Goal: Task Accomplishment & Management: Complete application form

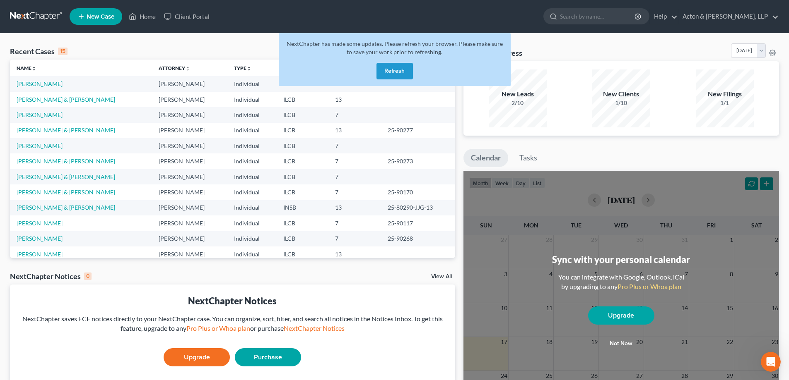
click at [395, 71] on button "Refresh" at bounding box center [394, 71] width 36 height 17
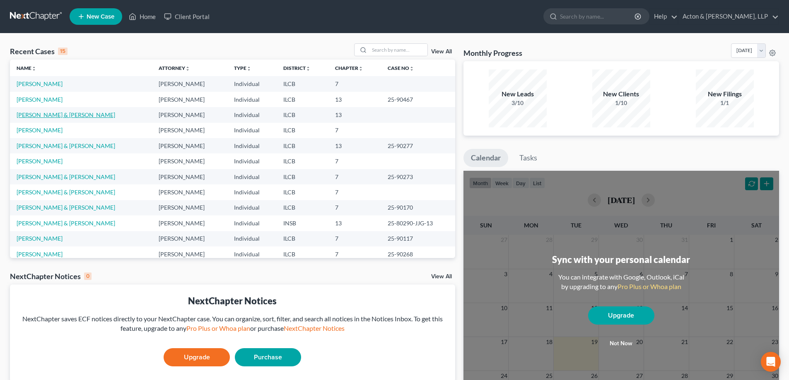
click at [36, 114] on link "[PERSON_NAME] & [PERSON_NAME]" at bounding box center [66, 114] width 99 height 7
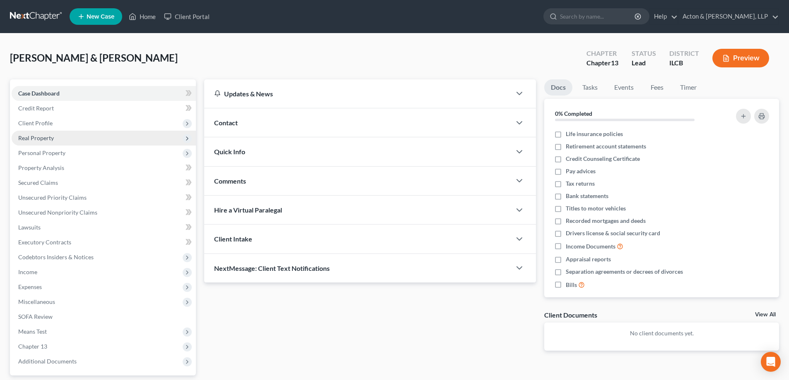
click at [40, 138] on span "Real Property" at bounding box center [36, 138] width 36 height 7
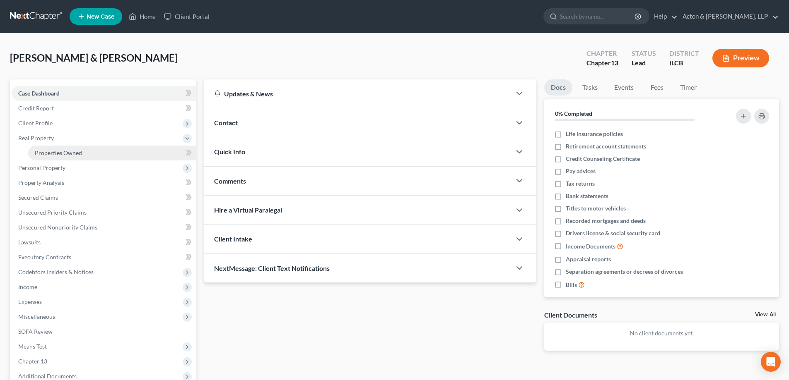
click at [74, 154] on span "Properties Owned" at bounding box center [58, 152] width 47 height 7
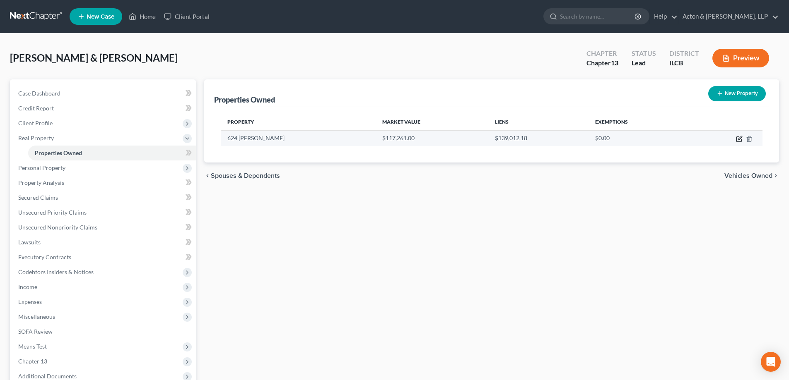
click at [737, 140] on icon "button" at bounding box center [739, 139] width 7 height 7
select select "14"
select select "2"
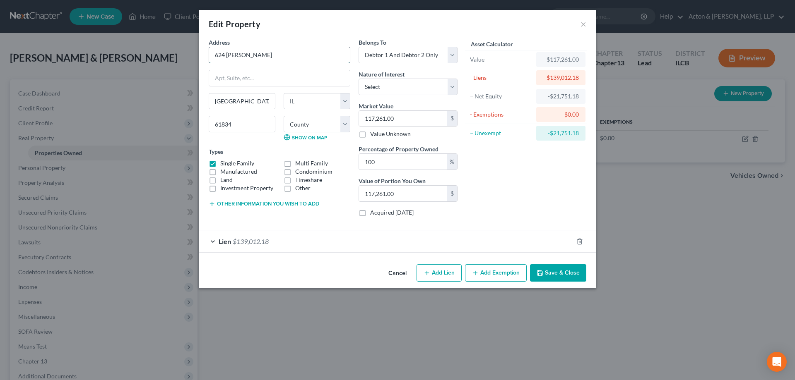
click at [230, 55] on input "624 N. Markley" at bounding box center [279, 55] width 141 height 16
type input "624 N Markley"
click at [452, 87] on select "Select Fee Simple Joint Tenant Life Estate Equitable Interest Future Interest T…" at bounding box center [407, 87] width 99 height 17
select select "1"
click at [358, 79] on select "Select Fee Simple Joint Tenant Life Estate Equitable Interest Future Interest T…" at bounding box center [407, 87] width 99 height 17
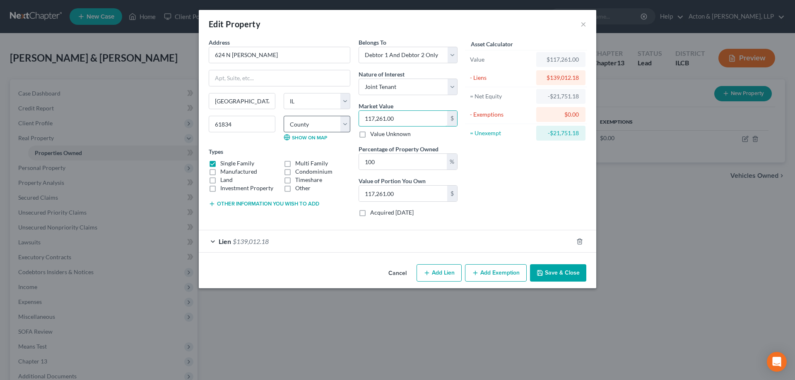
type input "1"
type input "1.00"
type input "13"
type input "13.00"
type input "130"
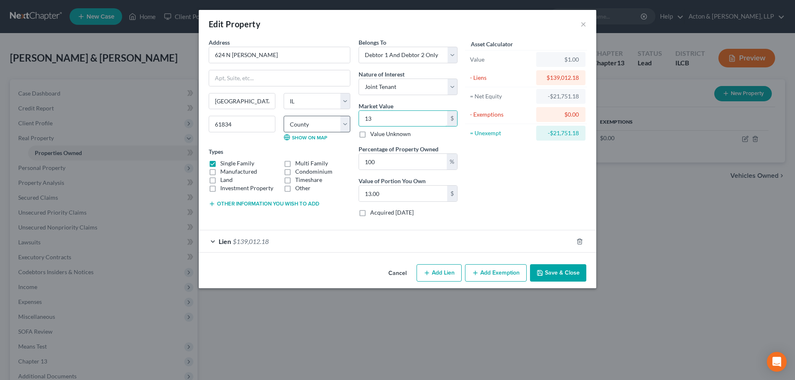
type input "130.00"
type input "1300"
type input "1,300.00"
type input "1,3000"
type input "13,000.00"
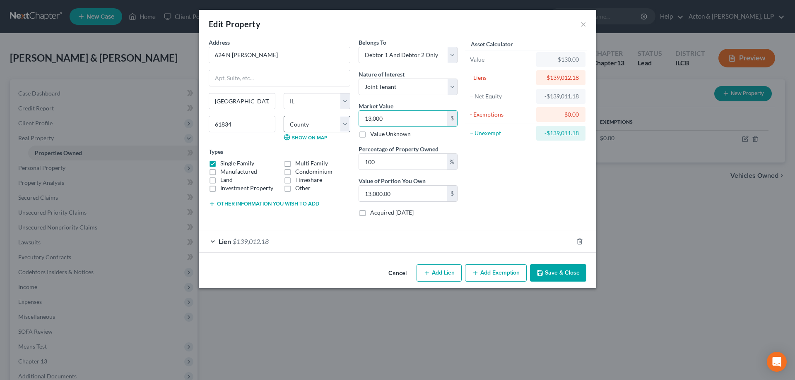
type input "13,0000"
type input "130,000.00"
type input "130,000"
click at [532, 191] on div "Asset Calculator Value $130,000.00 - Liens $139,012.18 = Net Equity -$138,882.1…" at bounding box center [526, 130] width 129 height 185
click at [238, 204] on button "Other information you wish to add" at bounding box center [264, 204] width 111 height 7
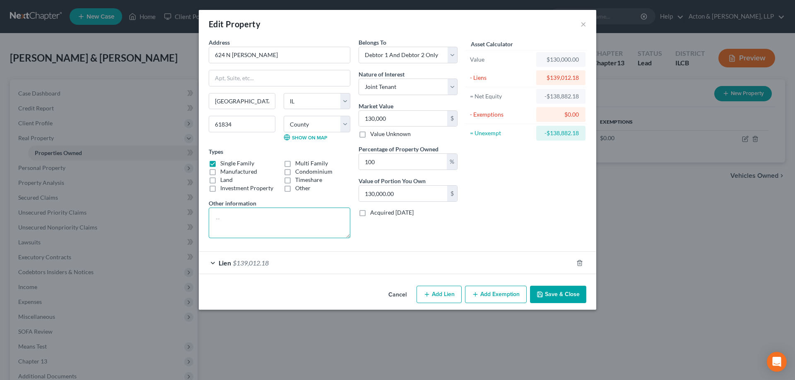
click at [237, 212] on textarea at bounding box center [280, 223] width 142 height 31
type textarea "Subject to lien. Debtors will retain."
click at [485, 295] on button "Add Exemption" at bounding box center [496, 294] width 62 height 17
select select "2"
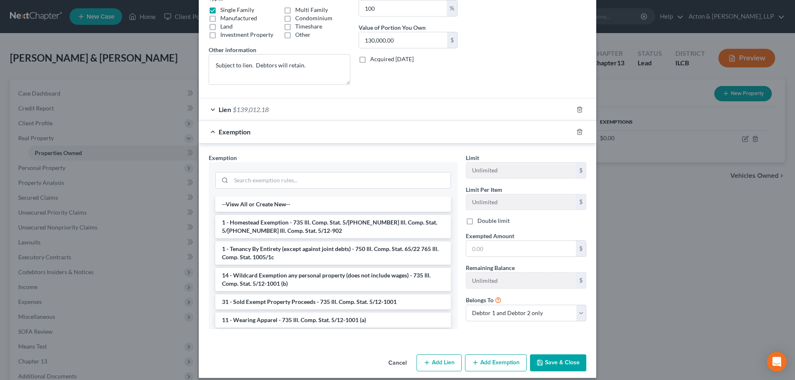
scroll to position [161, 0]
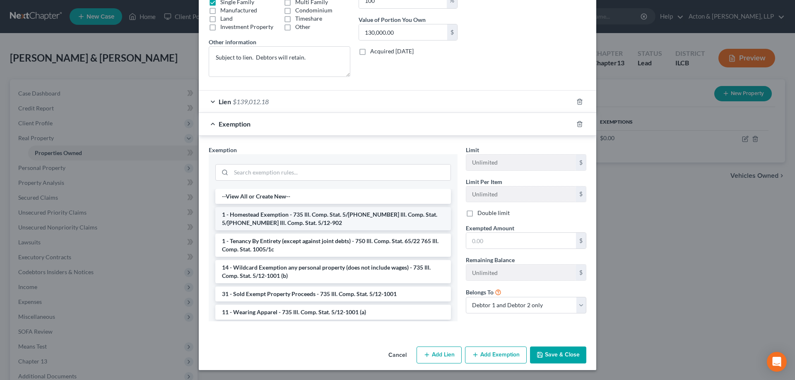
click at [265, 216] on li "1 - Homestead Exemption - 735 Ill. Comp. Stat. 5/12-901 735 Ill. Comp. Stat. 5/…" at bounding box center [333, 218] width 236 height 23
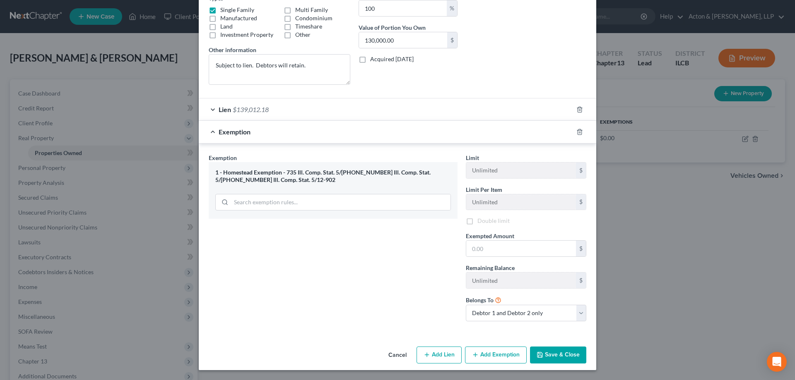
scroll to position [155, 0]
click at [469, 243] on input "text" at bounding box center [521, 249] width 110 height 16
type input "30,000"
click at [406, 283] on div "Exemption Set must be selected for CA. Exemption * 1 - Homestead Exemption - 73…" at bounding box center [332, 240] width 257 height 176
click at [571, 355] on button "Save & Close" at bounding box center [558, 355] width 56 height 17
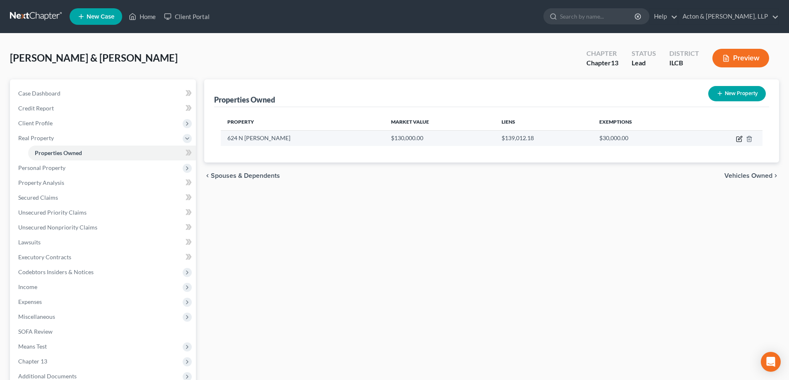
click at [739, 136] on icon "button" at bounding box center [739, 139] width 7 height 7
select select "14"
select select "91"
select select "2"
select select "1"
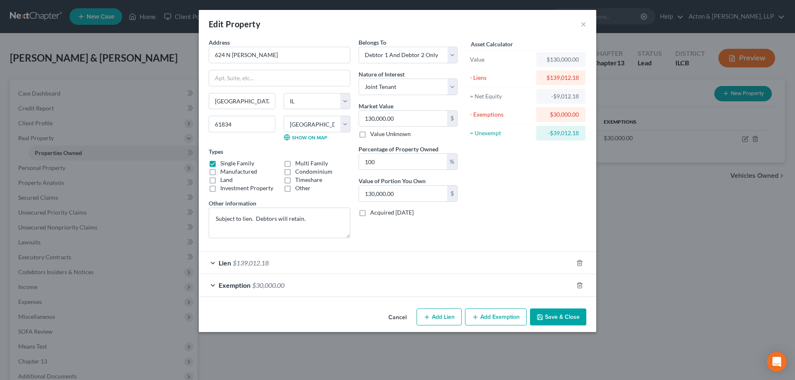
click at [565, 317] on button "Save & Close" at bounding box center [558, 317] width 56 height 17
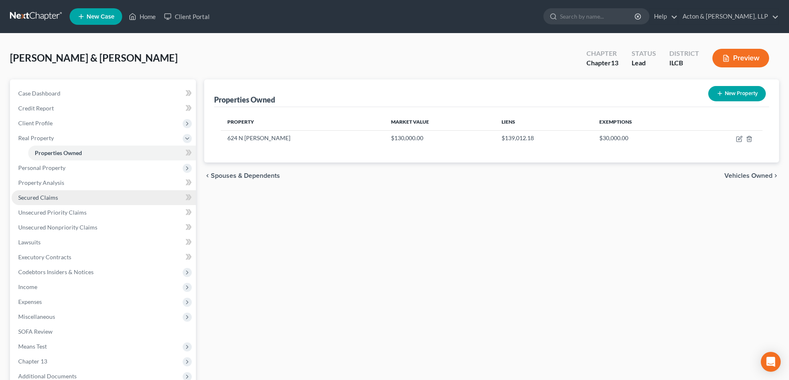
click at [52, 197] on span "Secured Claims" at bounding box center [38, 197] width 40 height 7
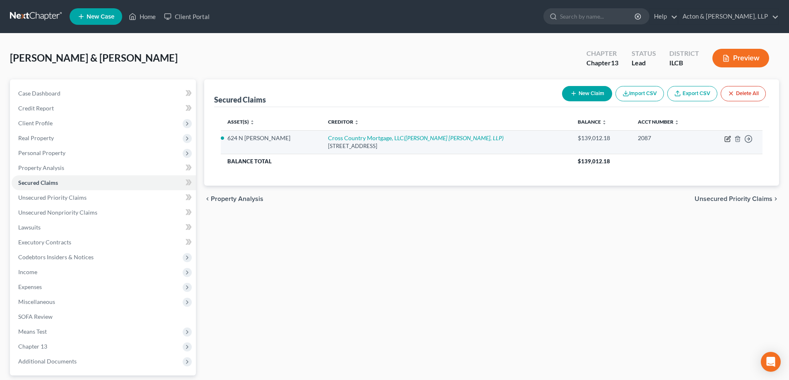
click at [726, 140] on icon "button" at bounding box center [728, 138] width 4 height 4
select select "36"
select select "10"
select select "2"
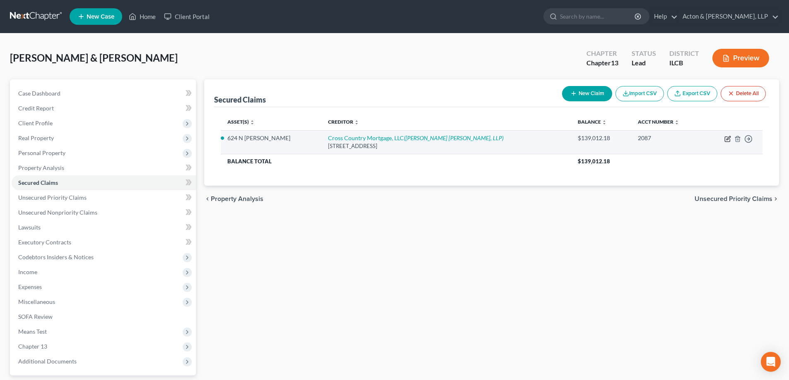
select select "0"
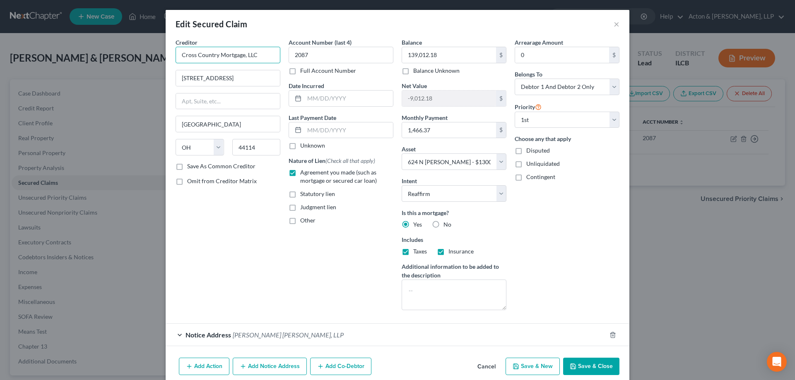
click at [242, 55] on input "Cross Country Mortgage, LLC" at bounding box center [228, 55] width 105 height 17
type input "Cross Country Mortgage LLC"
click at [227, 79] on input "2160 Superior Ave." at bounding box center [228, 78] width 104 height 16
type input "2"
click at [484, 368] on button "Cancel" at bounding box center [486, 367] width 31 height 17
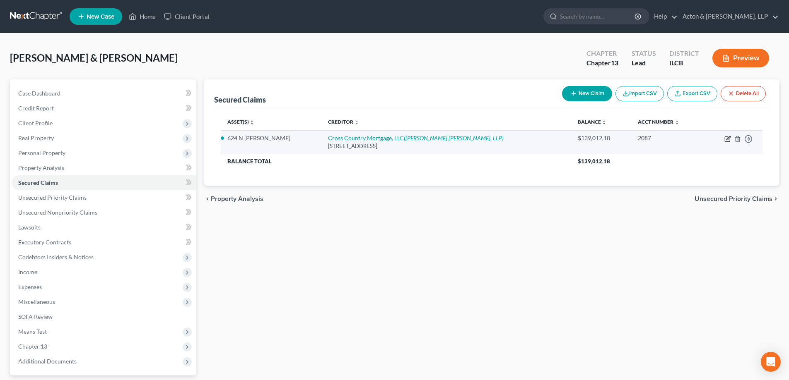
click at [727, 139] on icon "button" at bounding box center [727, 139] width 7 height 7
select select "36"
select select "10"
select select "2"
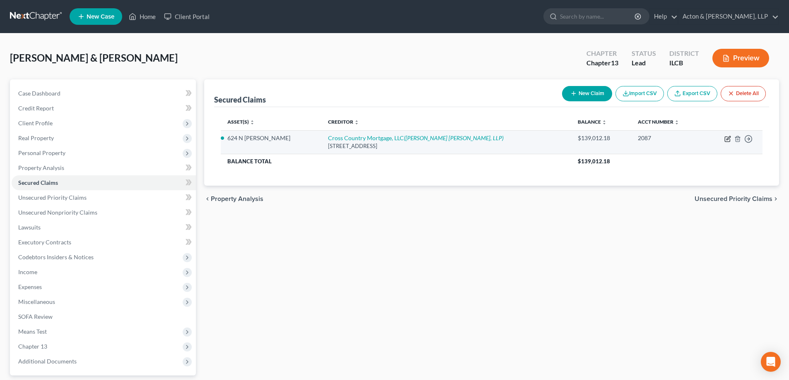
select select "0"
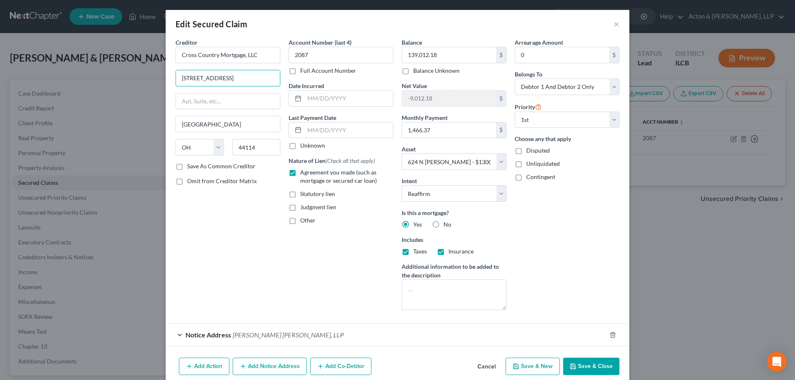
drag, startPoint x: 243, startPoint y: 82, endPoint x: 68, endPoint y: 87, distance: 175.2
click at [68, 87] on div "Edit Secured Claim × Creditor * Cross Country Mortgage, LLC 2160 Superior Ave. …" at bounding box center [397, 190] width 795 height 380
type input "ATTN Bankruptcy Dept"
click at [217, 100] on input "text" at bounding box center [228, 102] width 104 height 16
type input "PO Box 619094"
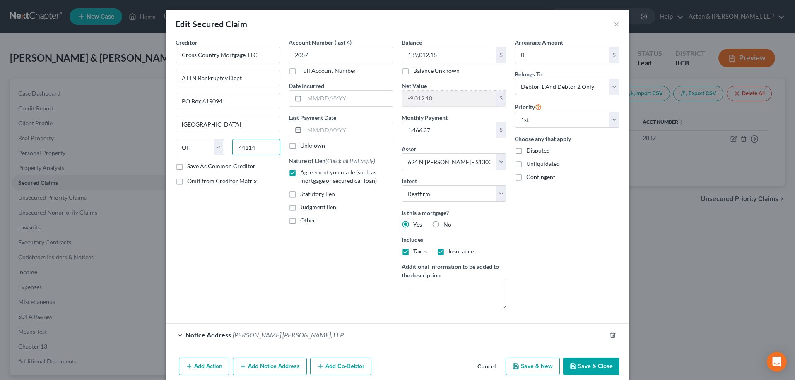
drag, startPoint x: 257, startPoint y: 149, endPoint x: 151, endPoint y: 145, distance: 105.6
click at [151, 145] on div "Edit Secured Claim × Creditor * Cross Country Mortgage, LLC ATTN Bankruptcy Dep…" at bounding box center [397, 190] width 795 height 380
type input "75261"
click at [214, 213] on div "Creditor * Cross Country Mortgage, LLC ATTN Bankruptcy Dept PO Box 619094 Cleve…" at bounding box center [227, 177] width 113 height 279
type input "Dallas"
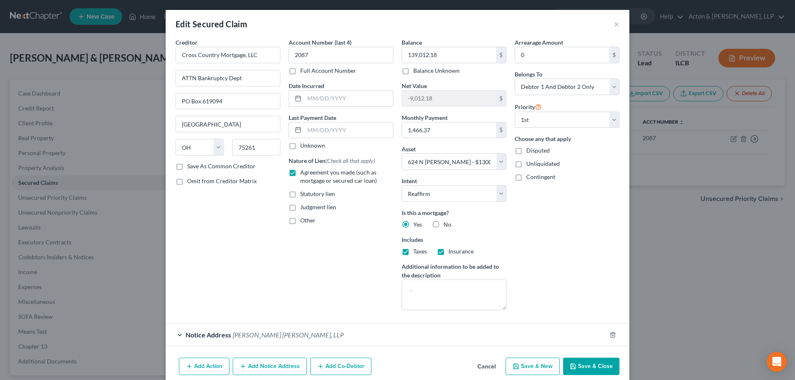
select select "45"
click at [187, 168] on label "Save As Common Creditor" at bounding box center [221, 166] width 68 height 8
click at [190, 168] on input "Save As Common Creditor" at bounding box center [192, 164] width 5 height 5
checkbox input "true"
click at [326, 97] on input "text" at bounding box center [348, 99] width 89 height 16
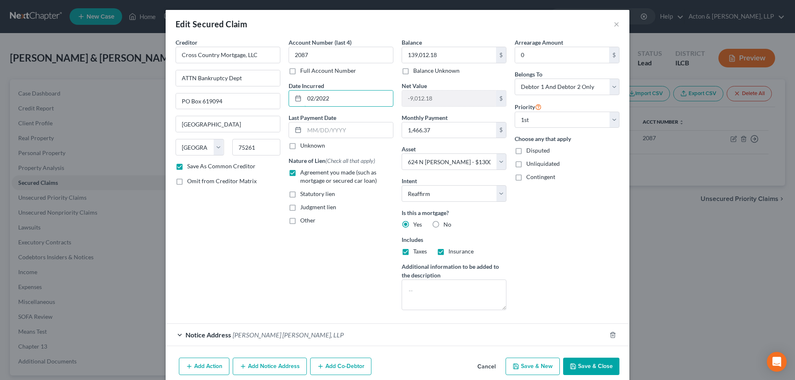
type input "02/2022"
click at [309, 263] on div "Account Number (last 4) 2087 Full Account Number Date Incurred 02/2022 Last Pay…" at bounding box center [340, 177] width 113 height 279
click at [451, 58] on input "139,012.18" at bounding box center [449, 55] width 94 height 16
type input "139,012"
click at [339, 278] on div "Account Number (last 4) 2087 Full Account Number Date Incurred 02/2022 Last Pay…" at bounding box center [340, 177] width 113 height 279
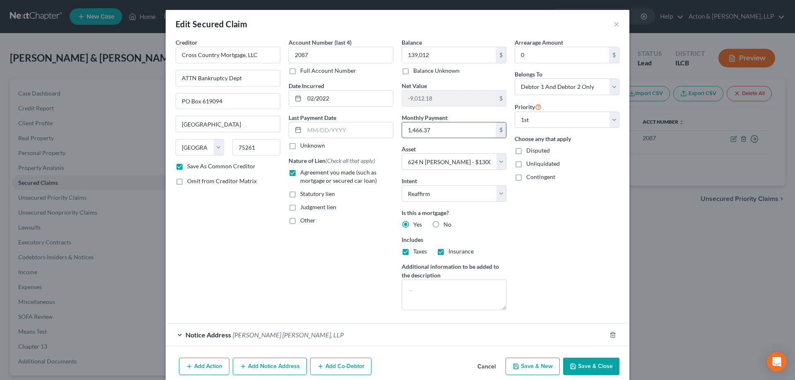
click at [462, 132] on input "1,466.37" at bounding box center [449, 131] width 94 height 16
type input "1,467"
click at [321, 254] on div "Account Number (last 4) 2087 Full Account Number Date Incurred 02/2022 Last Pay…" at bounding box center [340, 177] width 113 height 279
click at [444, 288] on textarea at bounding box center [454, 295] width 105 height 31
type textarea "Debtors intend to retain."
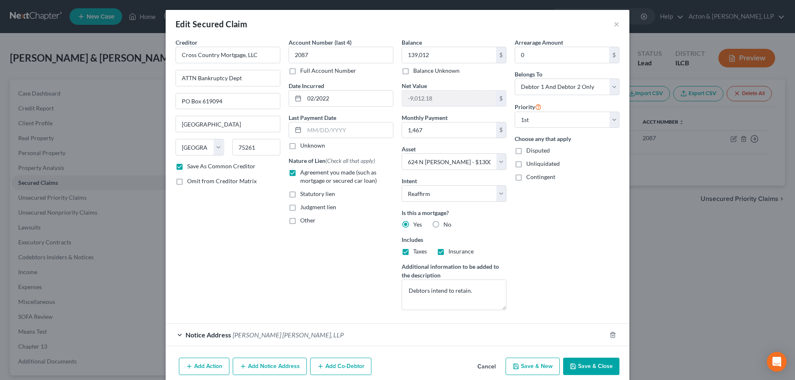
click at [583, 366] on button "Save & Close" at bounding box center [591, 366] width 56 height 17
checkbox input "false"
select select
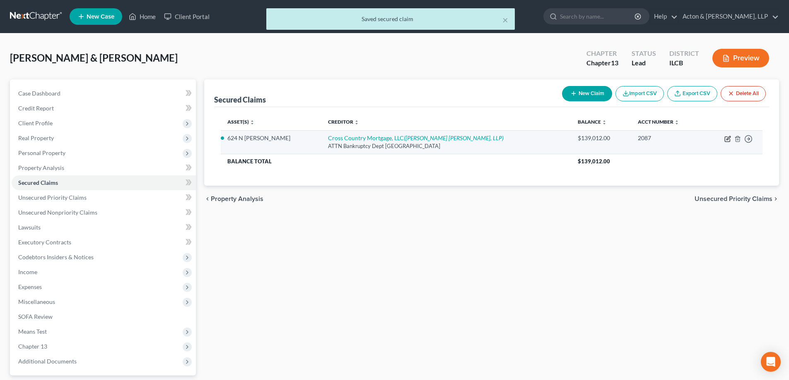
click at [726, 140] on icon "button" at bounding box center [728, 138] width 4 height 4
select select "45"
select select "10"
select select "2"
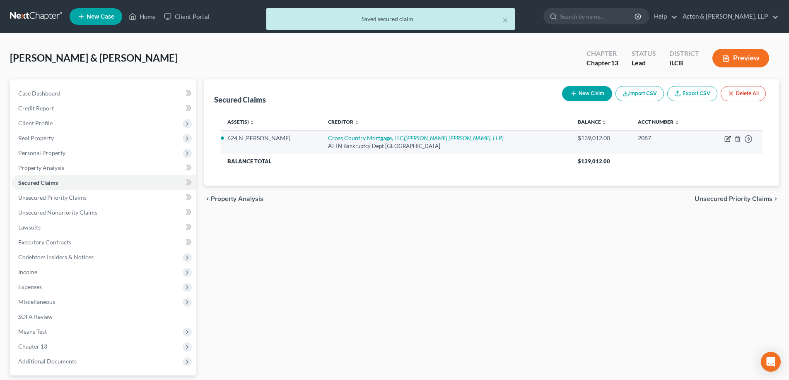
select select "0"
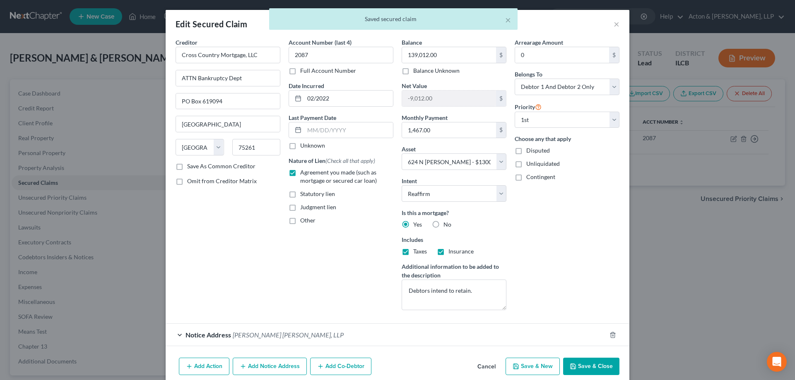
scroll to position [18, 0]
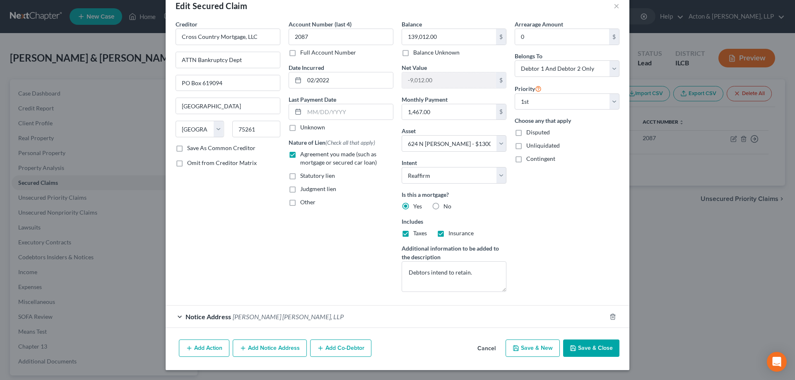
click at [178, 317] on div "Notice Address McCalla Raymer Leibert Pierce, LLP" at bounding box center [386, 317] width 440 height 22
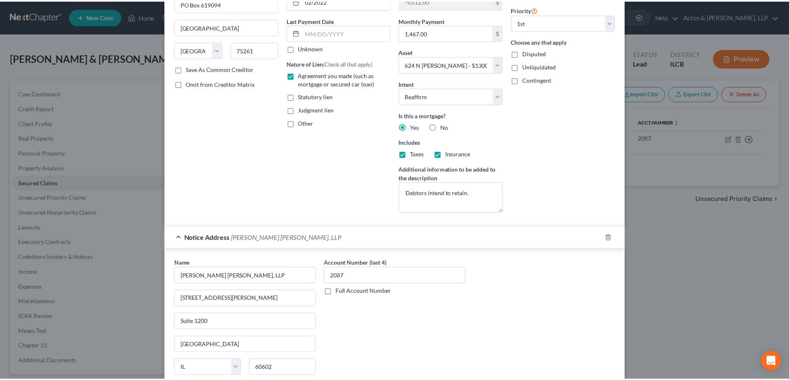
scroll to position [174, 0]
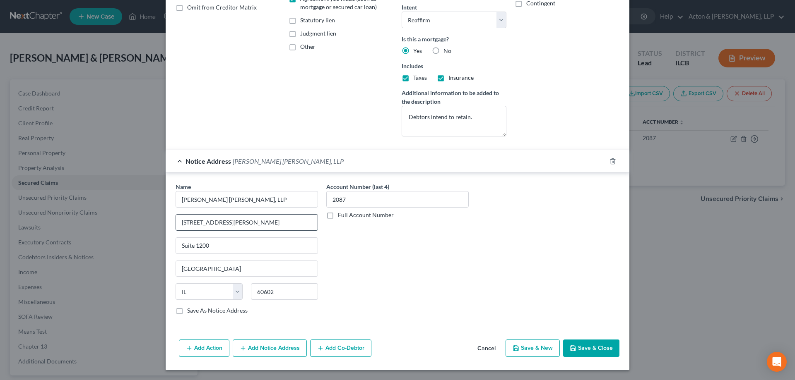
click at [186, 222] on input "1 N. Dearborn St." at bounding box center [247, 223] width 142 height 16
click at [239, 219] on input "1 N Dearborn St." at bounding box center [247, 223] width 142 height 16
type input "1 N Dearborn St"
click at [187, 312] on label "Save As Notice Address" at bounding box center [217, 311] width 60 height 8
click at [190, 312] on input "Save As Notice Address" at bounding box center [192, 309] width 5 height 5
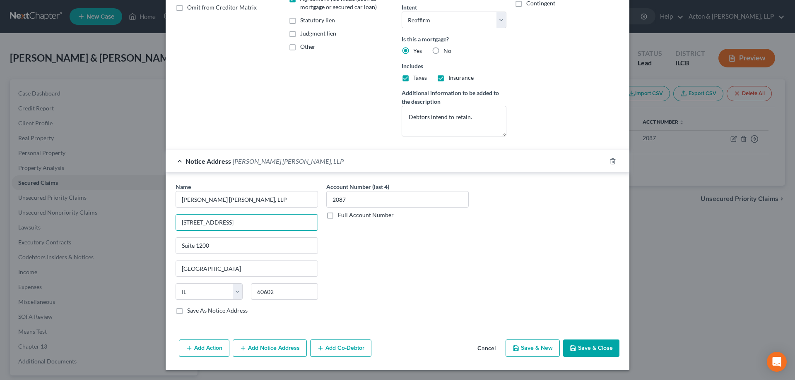
checkbox input "true"
click at [599, 351] on button "Save & Close" at bounding box center [591, 348] width 56 height 17
select select
checkbox input "false"
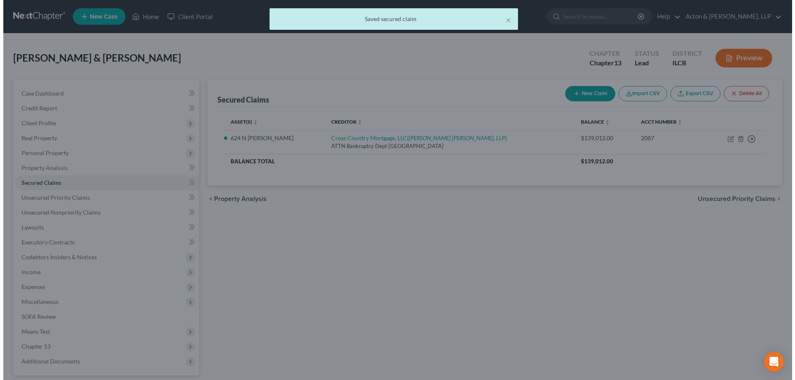
scroll to position [0, 0]
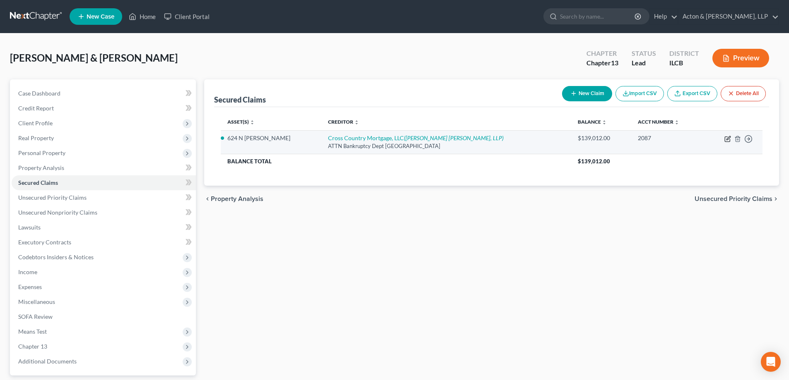
click at [726, 140] on icon "button" at bounding box center [728, 138] width 4 height 4
select select "45"
select select "10"
select select "2"
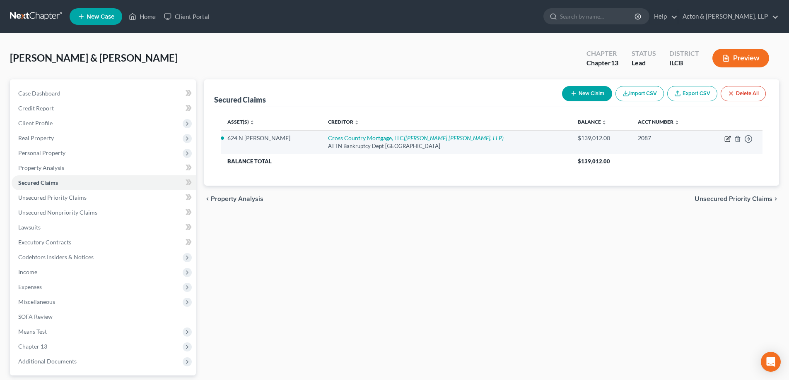
select select "0"
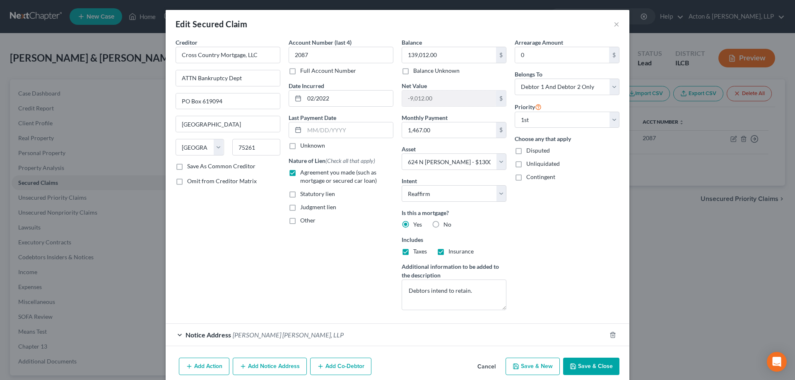
scroll to position [18, 0]
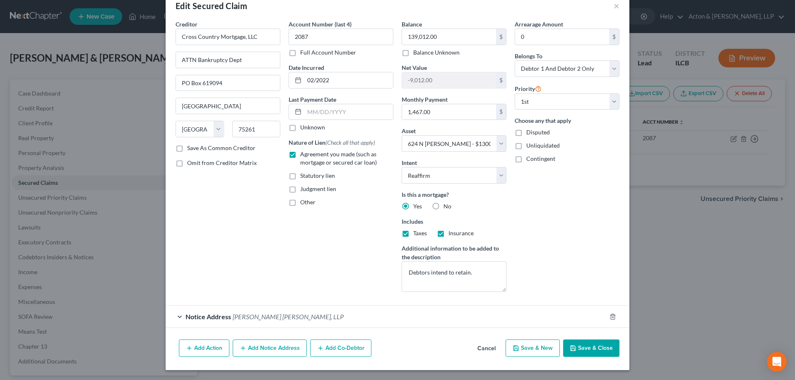
click at [205, 349] on button "Add Action" at bounding box center [204, 348] width 50 height 17
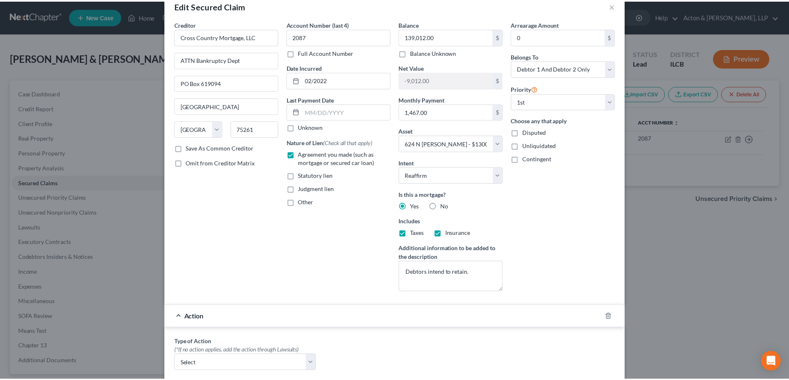
scroll to position [265, 0]
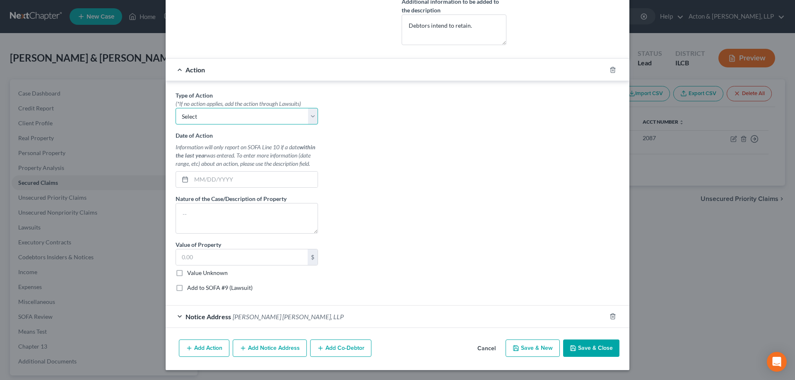
click at [306, 118] on select "Select Repossession Garnishment Foreclosure Personal Injury Attached, Seized, O…" at bounding box center [247, 116] width 142 height 17
select select "2"
click at [176, 108] on select "Select Repossession Garnishment Foreclosure Personal Injury Attached, Seized, O…" at bounding box center [247, 116] width 142 height 17
click at [216, 181] on input "text" at bounding box center [254, 180] width 126 height 16
click at [210, 185] on input "text" at bounding box center [254, 180] width 126 height 16
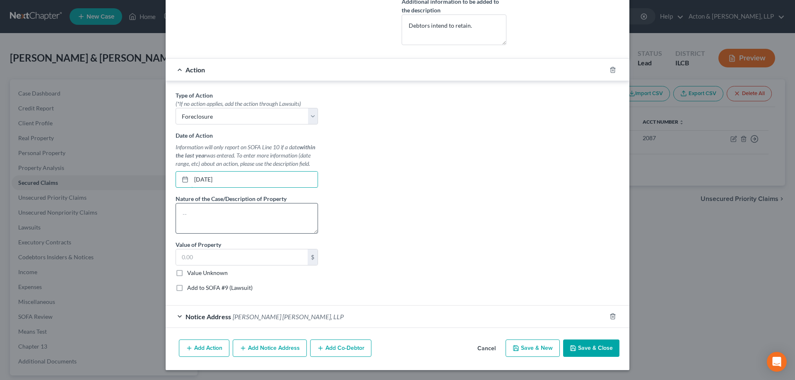
type input "06/27/2025"
click at [209, 216] on textarea at bounding box center [247, 218] width 142 height 31
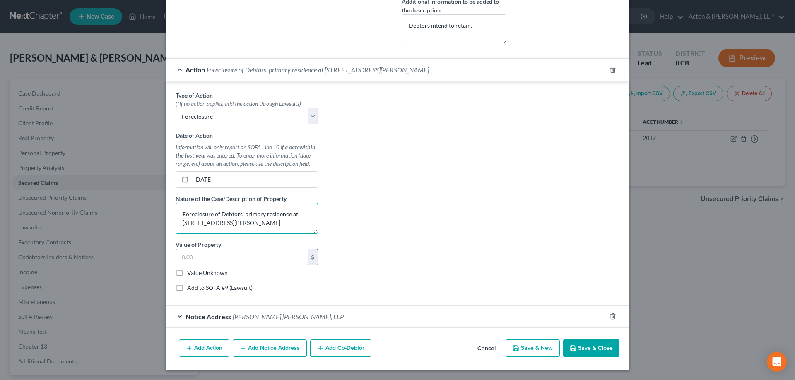
type textarea "Foreclosure of Debtors' primary residence at 624 N Markley Rd, Danville, IL"
click at [180, 253] on input "text" at bounding box center [242, 258] width 132 height 16
click at [374, 272] on div "Type of Action * (*If no action applies, add the action through Lawsuits) Selec…" at bounding box center [397, 194] width 452 height 207
click at [217, 261] on input "130,000" at bounding box center [242, 258] width 132 height 16
type input "130,000.00"
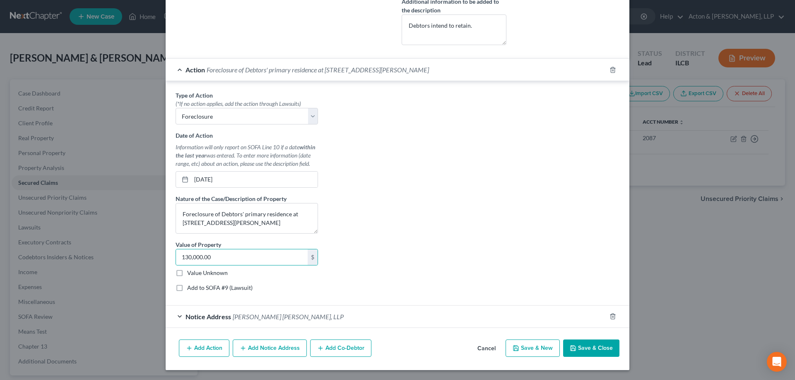
click at [187, 289] on label "Add to SOFA #9 (Lawsuit)" at bounding box center [219, 288] width 65 height 8
click at [190, 289] on input "Add to SOFA #9 (Lawsuit)" at bounding box center [192, 286] width 5 height 5
checkbox input "true"
select select "0"
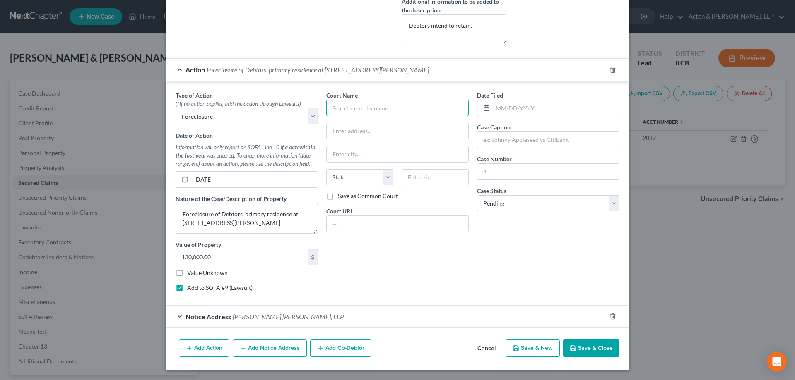
click at [344, 109] on input "text" at bounding box center [397, 108] width 142 height 17
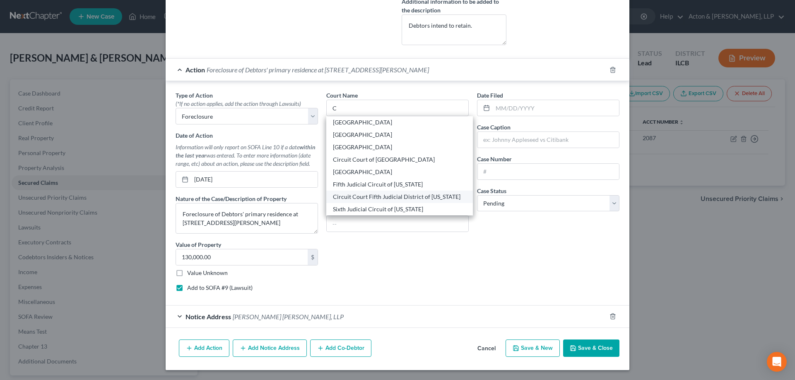
click at [373, 193] on div "Circuit Court Fifth Judicial District of Illinois" at bounding box center [399, 197] width 133 height 8
type input "Circuit Court Fifth Judicial District of Illinois"
type input "7 N Vermilion St"
type input "Danville"
select select "14"
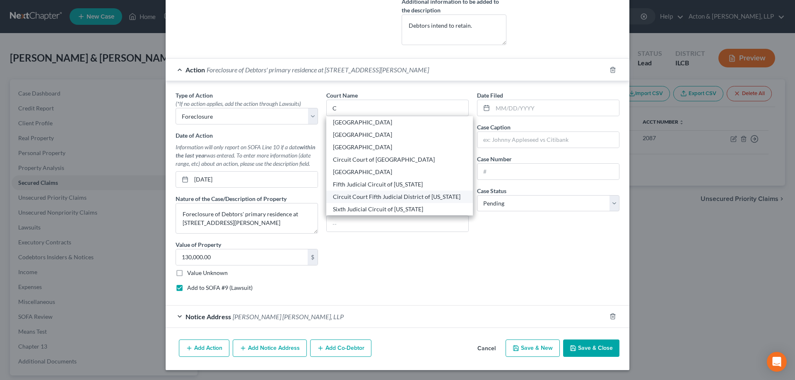
type input "61832"
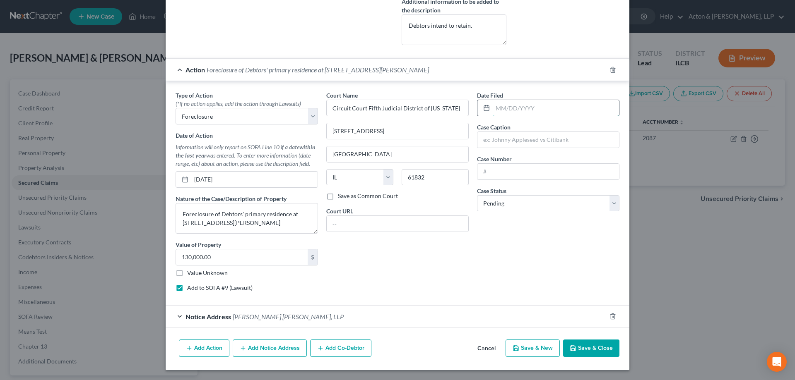
click at [505, 111] on input "text" at bounding box center [556, 108] width 126 height 16
type input "06/27/2025"
type input "Crosscountry Mortgage LLC v. Corley"
click at [527, 168] on input "text" at bounding box center [548, 172] width 142 height 16
type input "2025-FC-67"
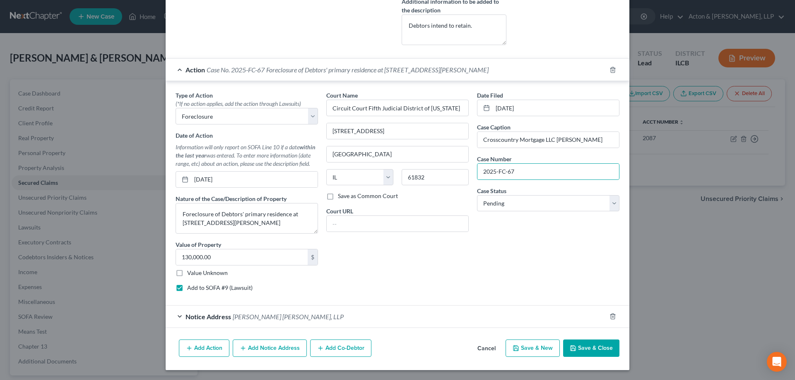
click at [582, 346] on button "Save & Close" at bounding box center [591, 348] width 56 height 17
select select
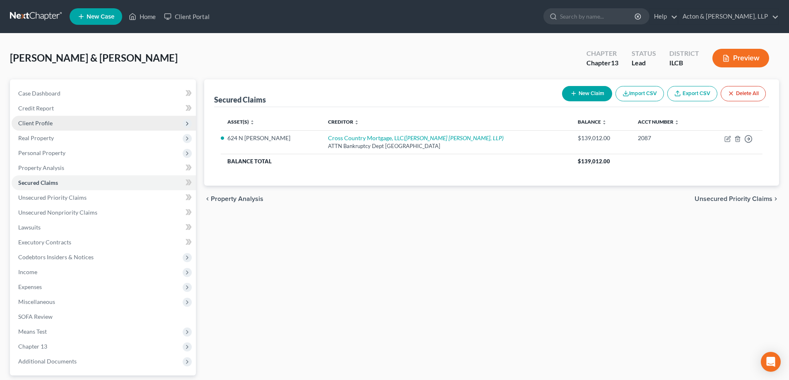
click at [34, 123] on span "Client Profile" at bounding box center [35, 123] width 34 height 7
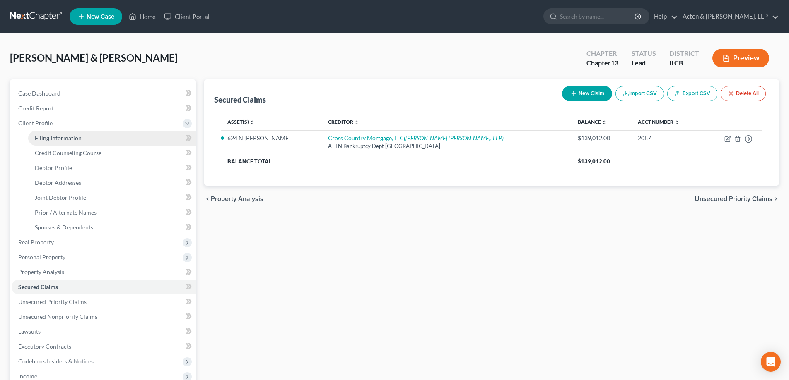
click at [39, 139] on span "Filing Information" at bounding box center [58, 138] width 47 height 7
select select "1"
select select "3"
select select "14"
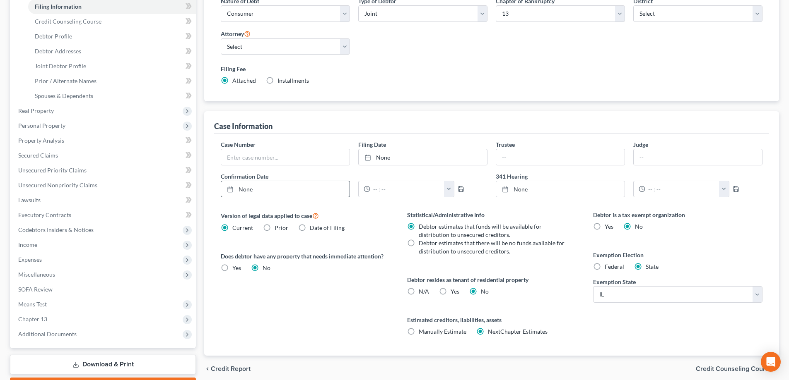
scroll to position [13, 0]
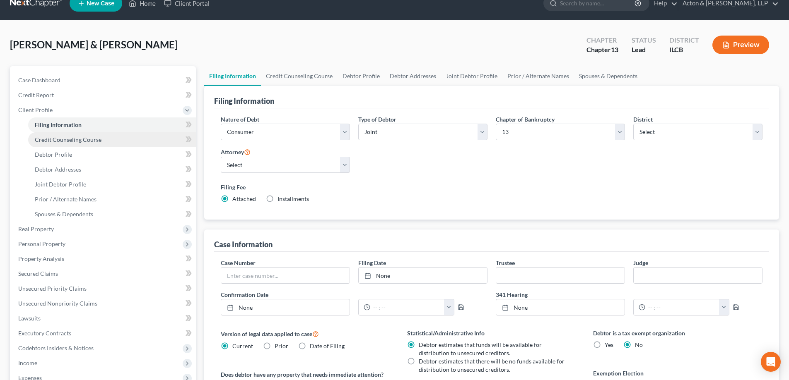
click at [75, 140] on span "Credit Counseling Course" at bounding box center [68, 139] width 67 height 7
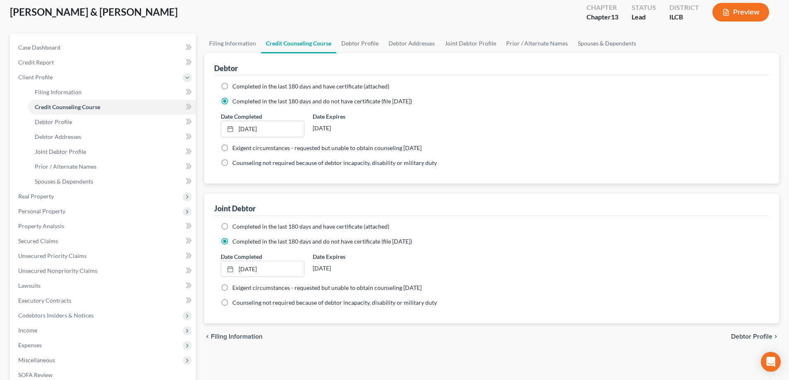
scroll to position [83, 0]
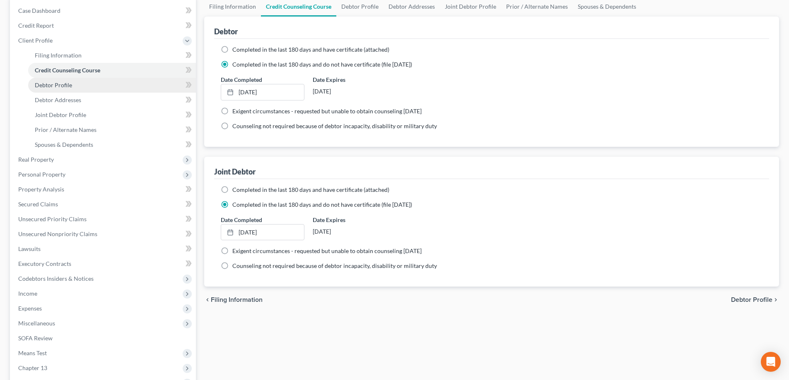
click at [46, 80] on link "Debtor Profile" at bounding box center [112, 85] width 168 height 15
select select "1"
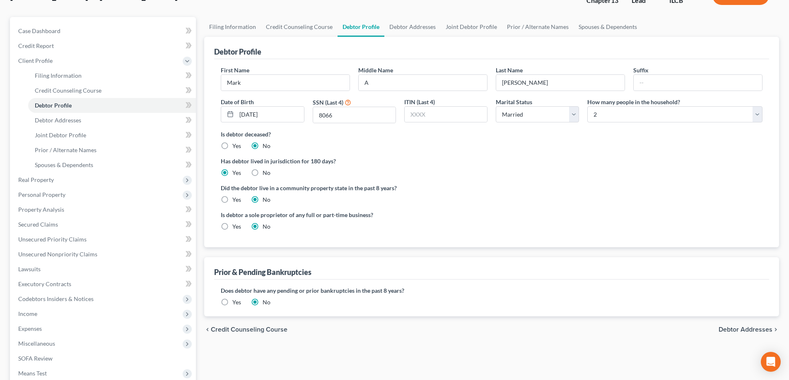
scroll to position [41, 0]
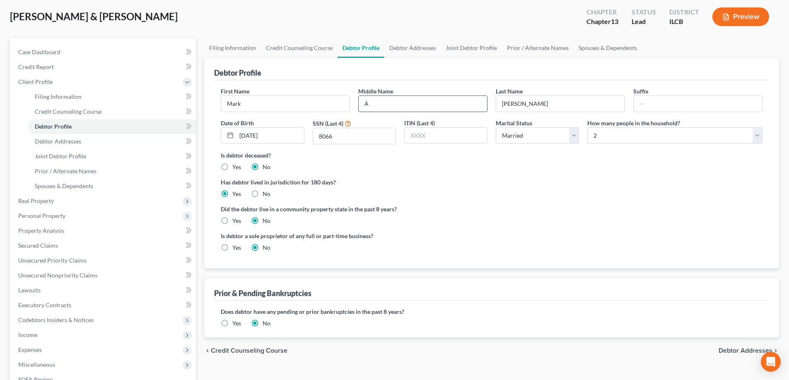
click at [375, 102] on input "A" at bounding box center [422, 104] width 128 height 16
type input "Allen"
click at [413, 157] on label "Is debtor deceased?" at bounding box center [491, 155] width 541 height 9
click at [54, 139] on span "Debtor Addresses" at bounding box center [58, 141] width 46 height 7
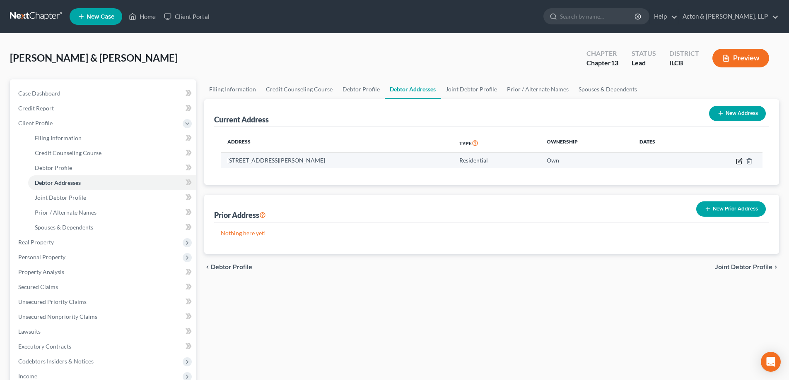
click at [739, 161] on icon "button" at bounding box center [740, 161] width 4 height 4
select select "14"
select select "91"
select select "0"
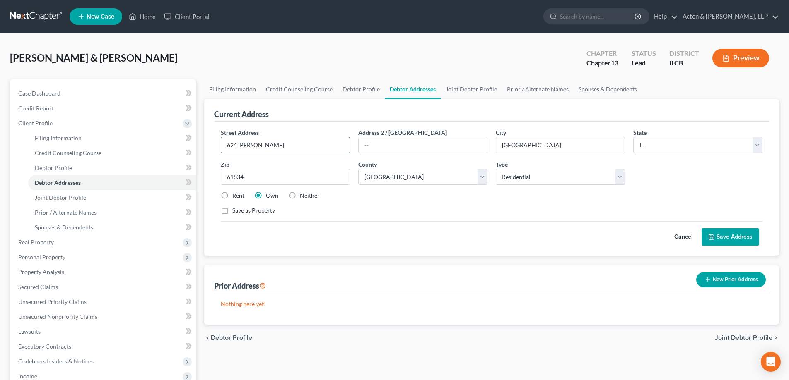
click at [243, 143] on input "624 N. Markley" at bounding box center [285, 145] width 128 height 16
type input "624 N Markley Rd"
click at [735, 239] on button "Save Address" at bounding box center [730, 236] width 58 height 17
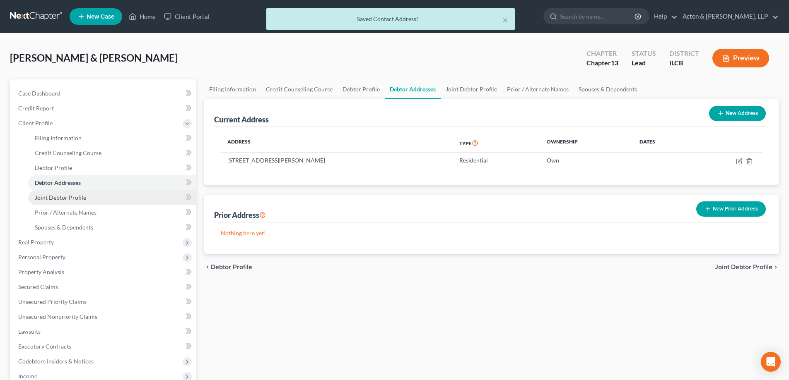
click at [66, 193] on link "Joint Debtor Profile" at bounding box center [112, 197] width 168 height 15
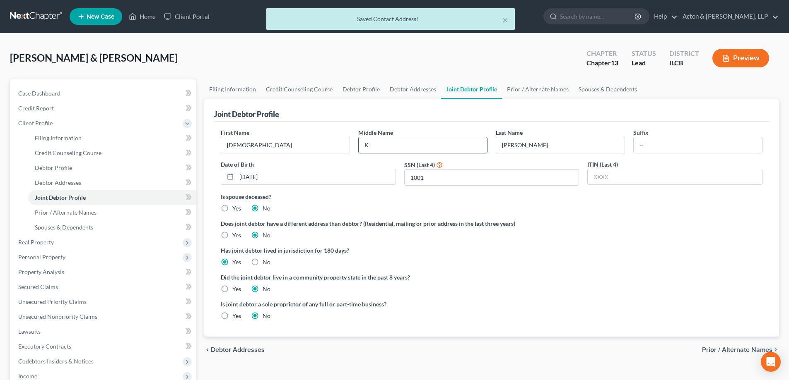
click at [388, 143] on input "K" at bounding box center [422, 145] width 128 height 16
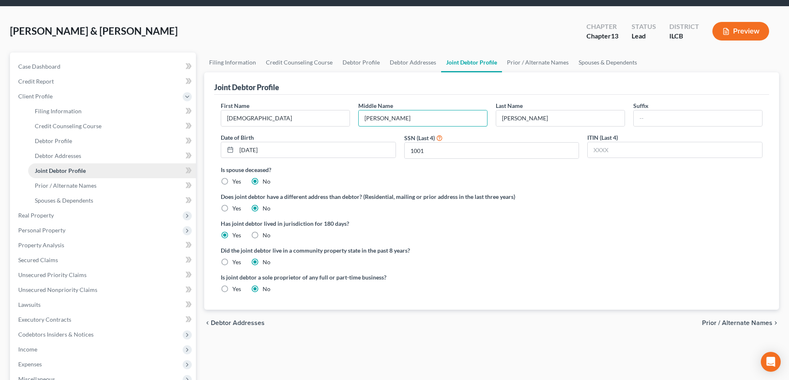
scroll to position [41, 0]
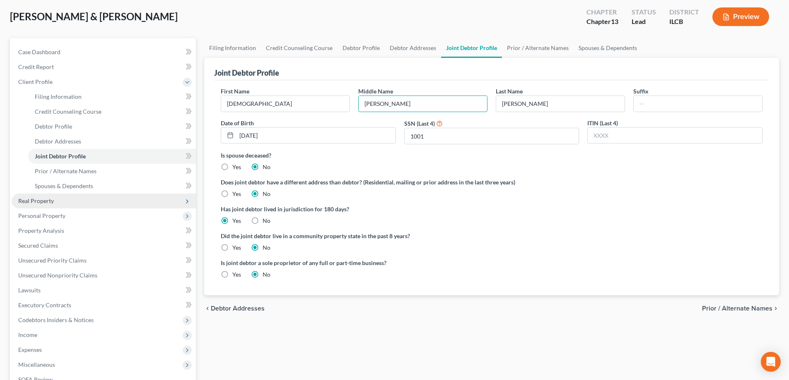
type input "Kaye"
click at [46, 201] on span "Real Property" at bounding box center [36, 200] width 36 height 7
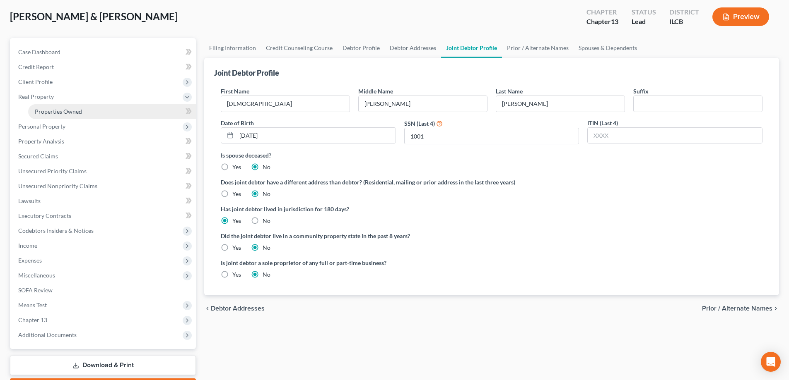
click at [61, 113] on span "Properties Owned" at bounding box center [58, 111] width 47 height 7
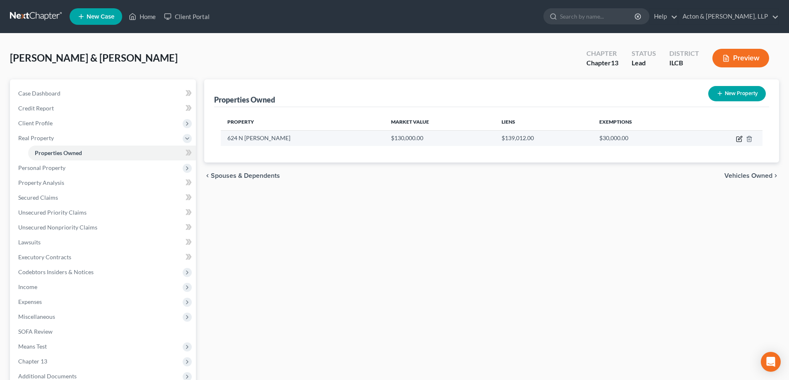
click at [738, 139] on icon "button" at bounding box center [740, 138] width 4 height 4
select select "14"
select select "91"
select select "2"
select select "1"
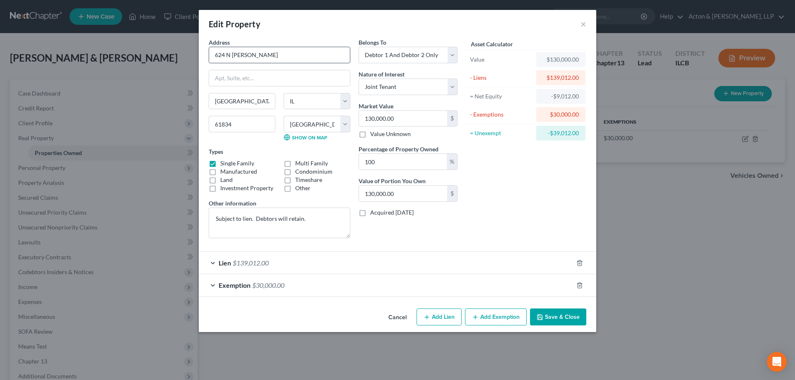
click at [281, 47] on input "624 N Markley" at bounding box center [279, 55] width 141 height 16
type input "624 N Markley Rd"
click at [272, 77] on input "text" at bounding box center [279, 78] width 141 height 16
click at [569, 313] on button "Save & Close" at bounding box center [558, 317] width 56 height 17
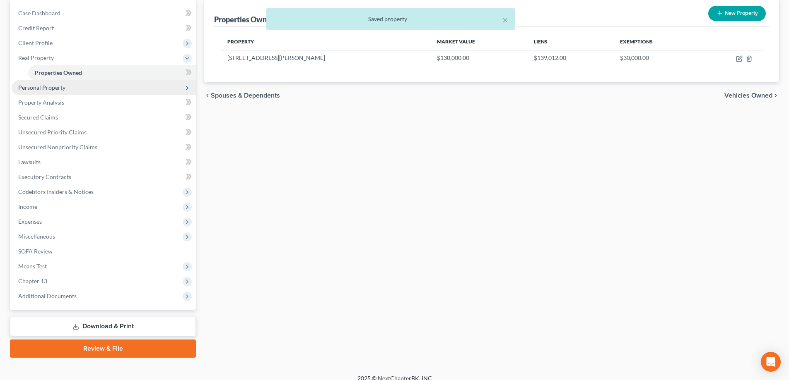
scroll to position [83, 0]
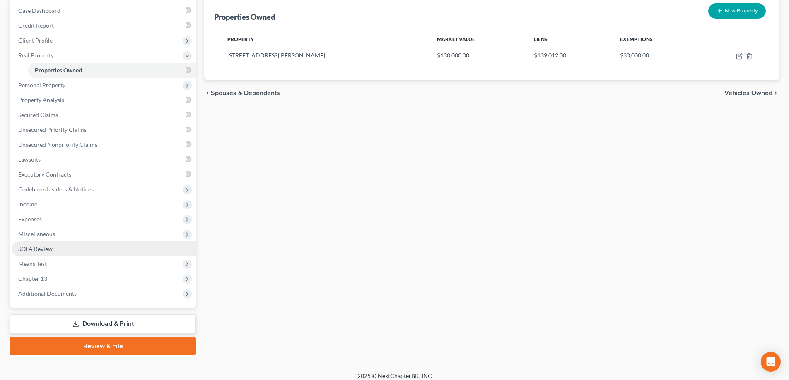
click at [48, 250] on span "SOFA Review" at bounding box center [35, 248] width 34 height 7
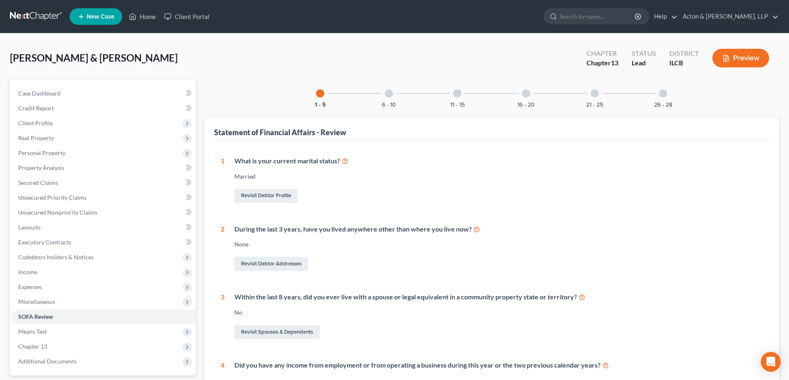
click at [393, 94] on div "6 - 10" at bounding box center [389, 93] width 28 height 28
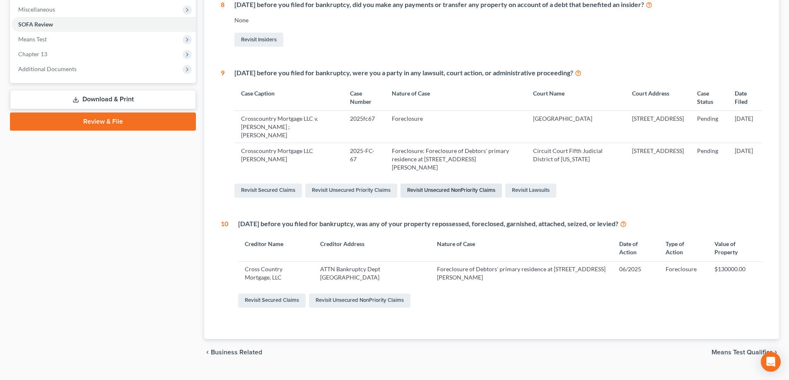
scroll to position [293, 0]
click at [517, 183] on link "Revisit Lawsuits" at bounding box center [530, 190] width 51 height 14
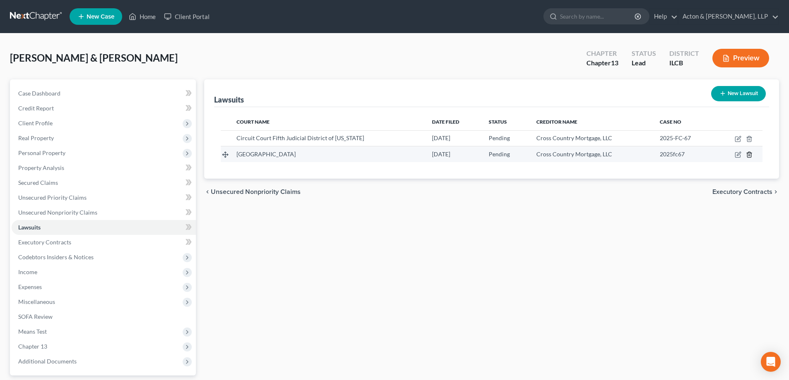
click at [749, 156] on line "button" at bounding box center [749, 156] width 0 height 2
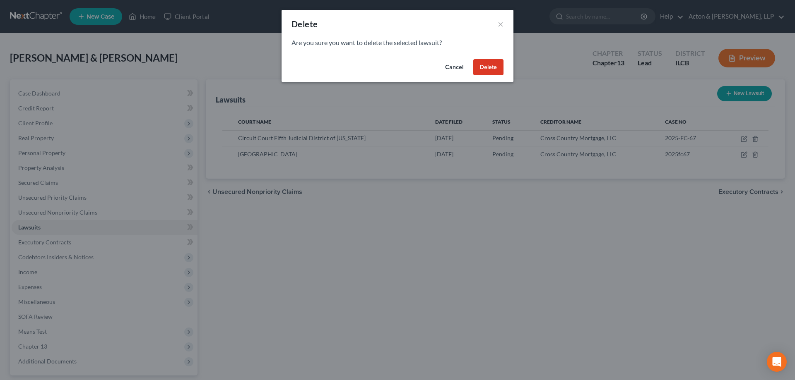
click at [486, 65] on button "Delete" at bounding box center [488, 67] width 30 height 17
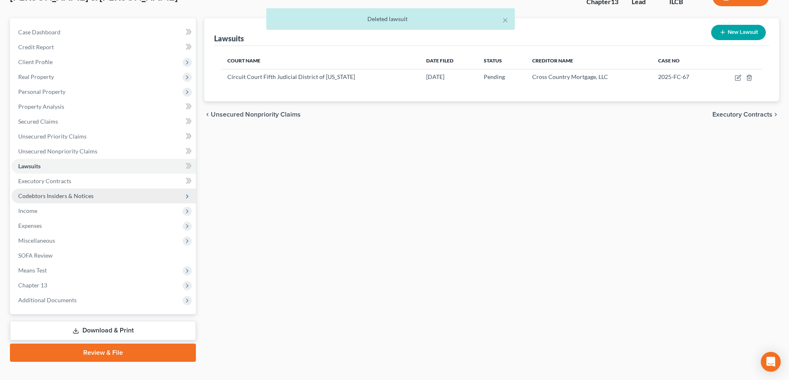
scroll to position [75, 0]
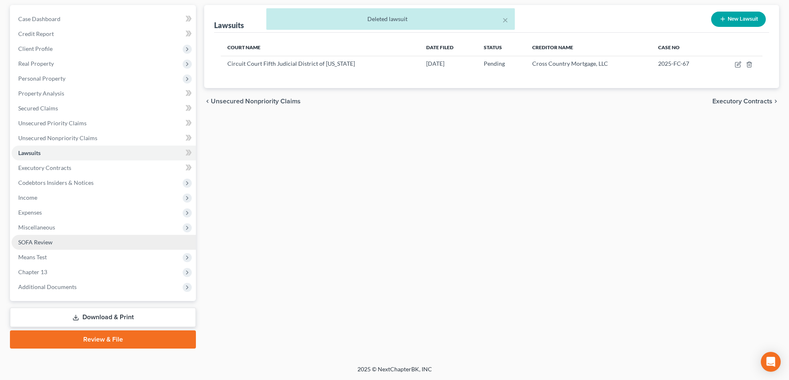
drag, startPoint x: 36, startPoint y: 242, endPoint x: 106, endPoint y: 249, distance: 70.3
click at [36, 242] on span "SOFA Review" at bounding box center [35, 242] width 34 height 7
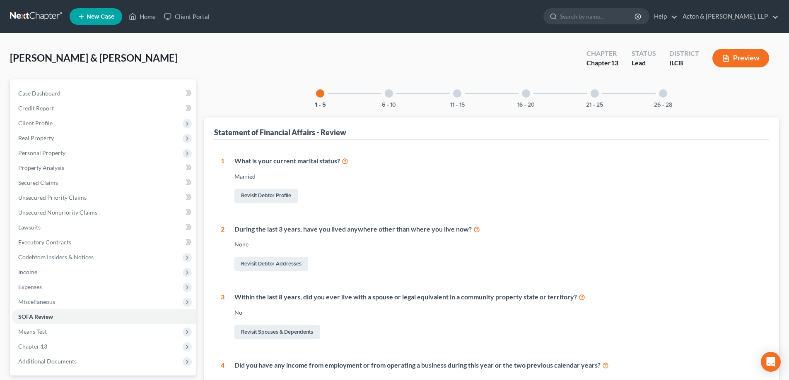
click at [383, 97] on div "6 - 10" at bounding box center [389, 93] width 28 height 28
